Goal: Navigation & Orientation: Find specific page/section

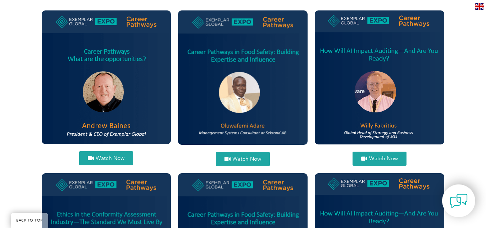
scroll to position [323, 0]
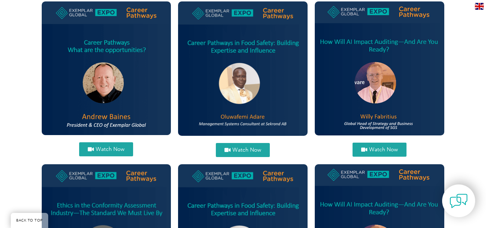
click at [235, 151] on span "Watch Now" at bounding box center [247, 149] width 29 height 5
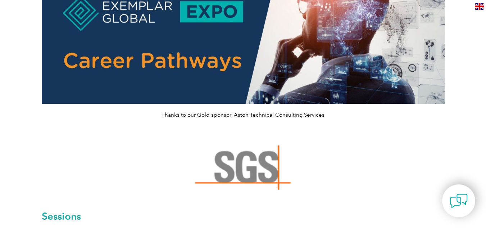
scroll to position [0, 0]
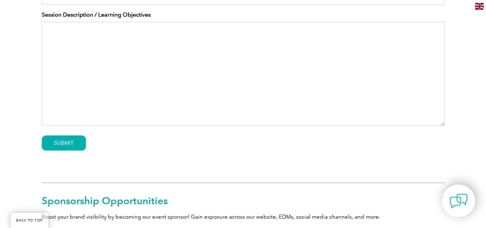
scroll to position [493, 0]
